Goal: Understand site structure: Understand site structure

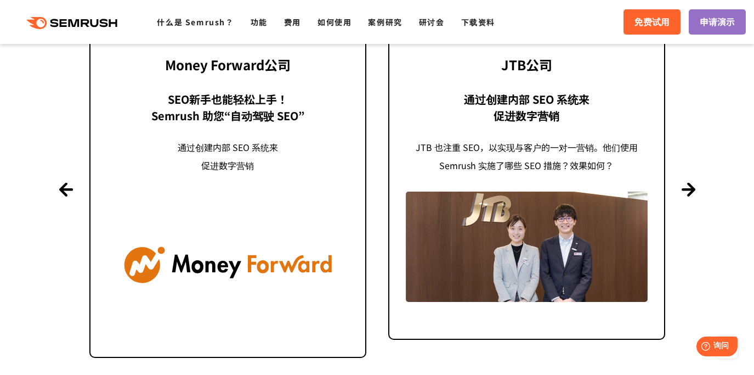
scroll to position [2731, 0]
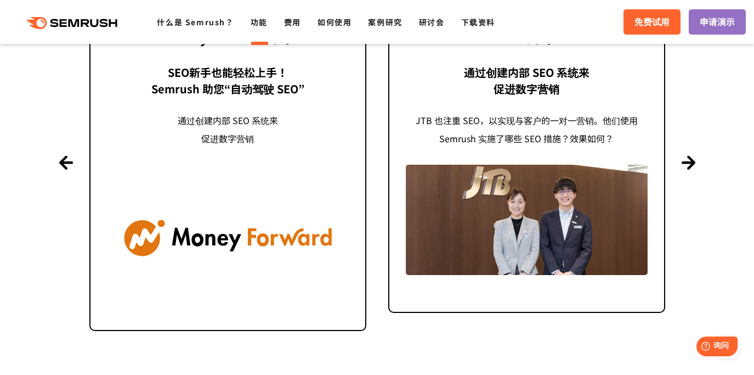
click at [264, 24] on font "功能" at bounding box center [259, 21] width 17 height 11
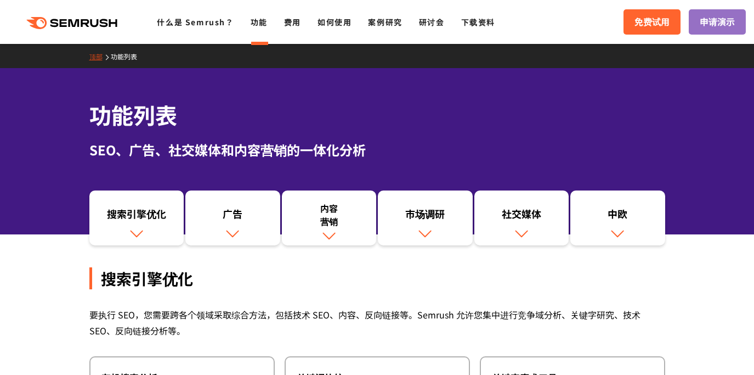
click at [95, 56] on font "顶部" at bounding box center [95, 56] width 13 height 9
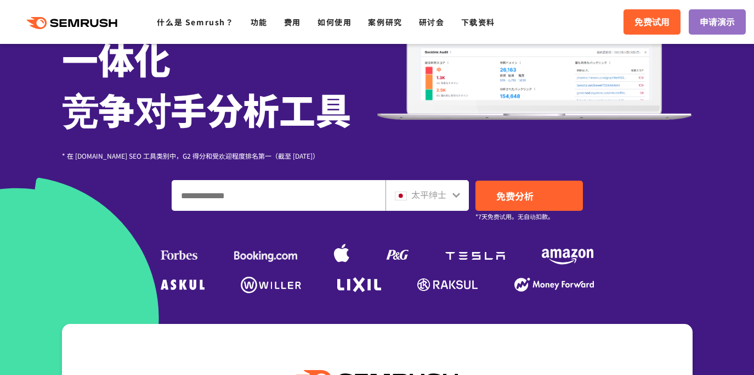
scroll to position [188, 0]
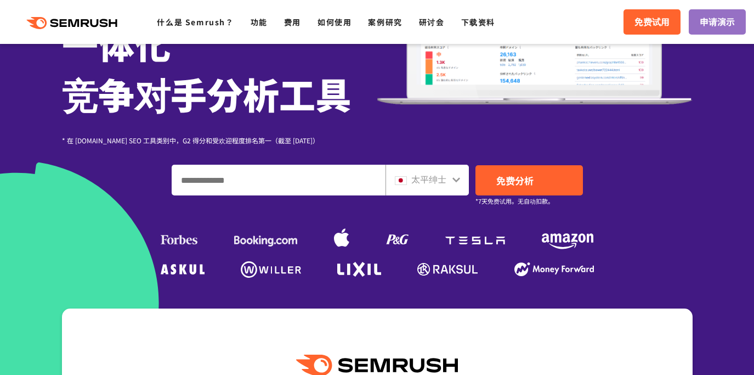
click at [431, 182] on font "太平绅士" at bounding box center [428, 178] width 35 height 13
click at [453, 179] on icon at bounding box center [456, 179] width 9 height 9
click at [453, 180] on icon at bounding box center [456, 179] width 9 height 9
click at [428, 188] on div "太平绅士" at bounding box center [427, 180] width 83 height 31
click at [405, 182] on img at bounding box center [401, 180] width 12 height 9
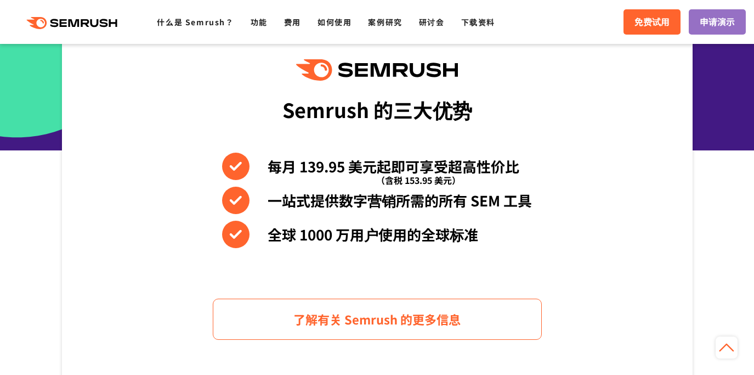
scroll to position [486, 0]
